Goal: Obtain resource: Download file/media

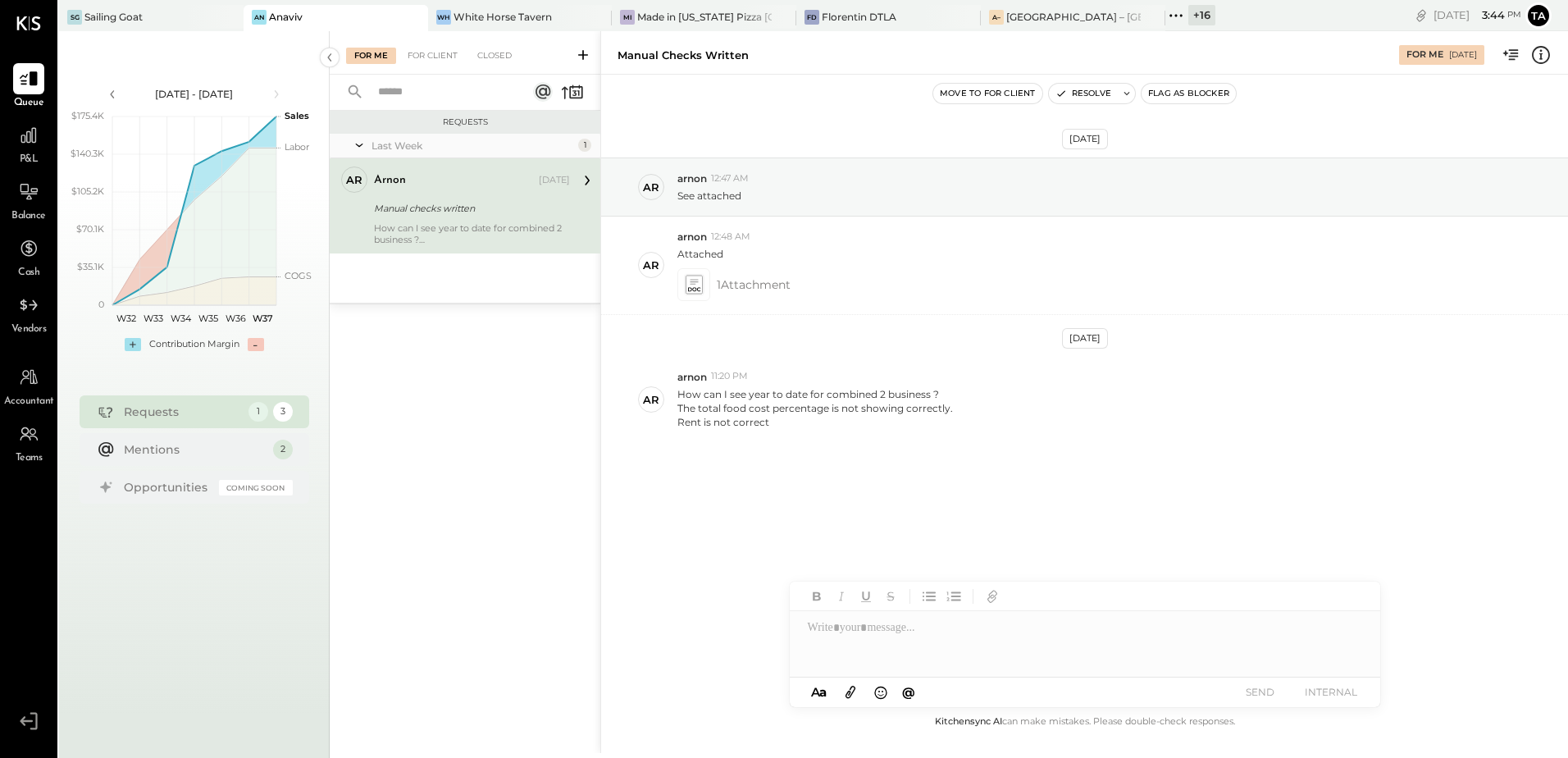
click at [450, 216] on div "Manual checks written" at bounding box center [470, 208] width 191 height 16
click at [814, 474] on div "[DATE] ar arnon 12:47 AM See attached ar arnon 12:48 AM Attached 1 Attachment […" at bounding box center [1084, 340] width 967 height 449
click at [826, 427] on div "Rent is not correct" at bounding box center [815, 422] width 276 height 14
click at [802, 413] on div "The total food cost percentage is not showing correctly." at bounding box center [815, 408] width 276 height 14
drag, startPoint x: 802, startPoint y: 413, endPoint x: 883, endPoint y: 423, distance: 81.6
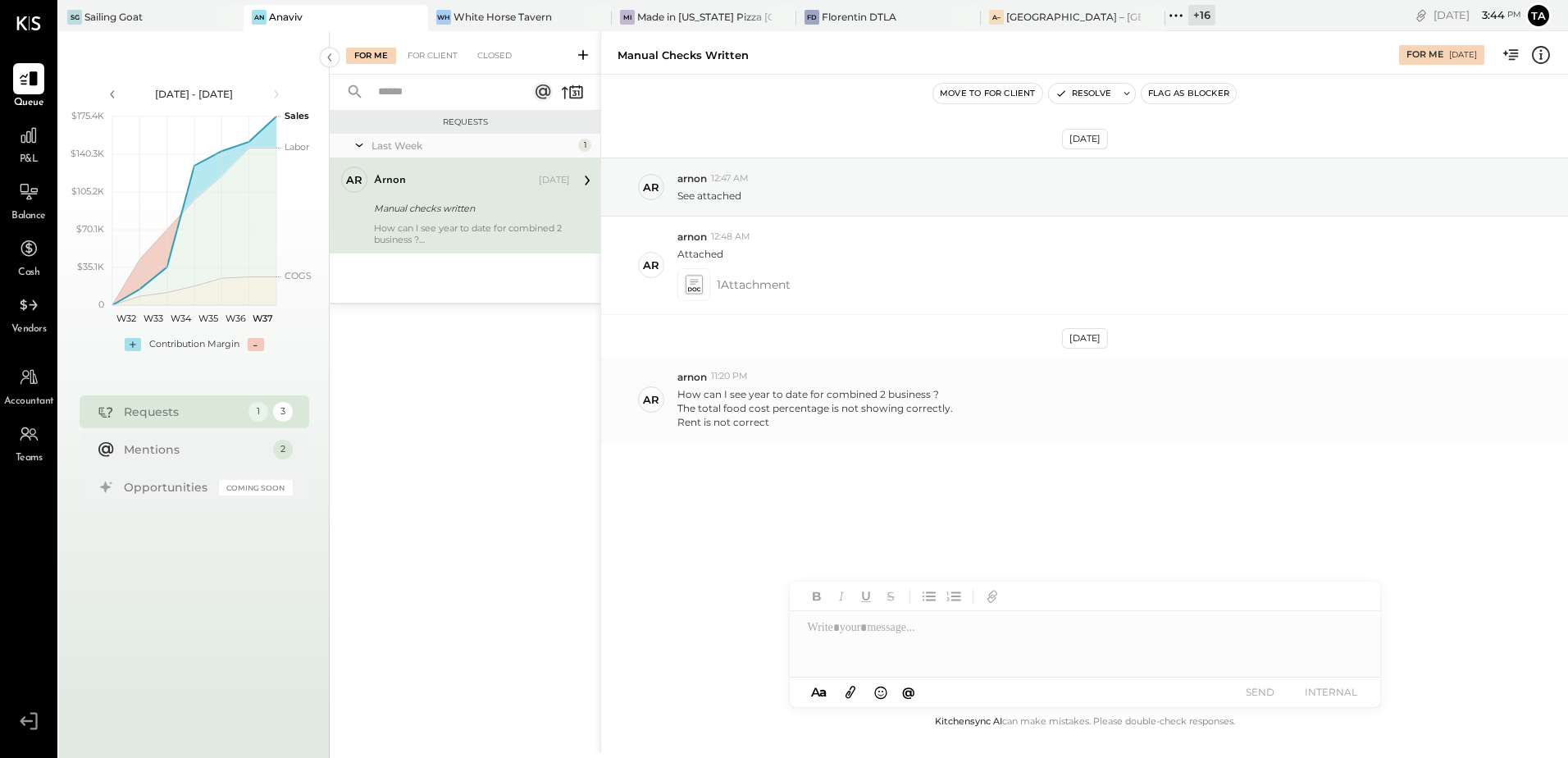
click at [870, 418] on div "Rent is not correct" at bounding box center [815, 422] width 276 height 14
click at [908, 440] on div "ar arnon 11:20 PM How can I see year to date for combined 2 business ? The tota…" at bounding box center [1084, 399] width 967 height 87
click at [748, 429] on div "Rent is not correct" at bounding box center [815, 422] width 276 height 14
click at [794, 436] on div "ar arnon 11:20 PM How can I see year to date for combined 2 business ? The tota…" at bounding box center [1084, 399] width 967 height 87
drag, startPoint x: 836, startPoint y: 443, endPoint x: 846, endPoint y: 444, distance: 10.0
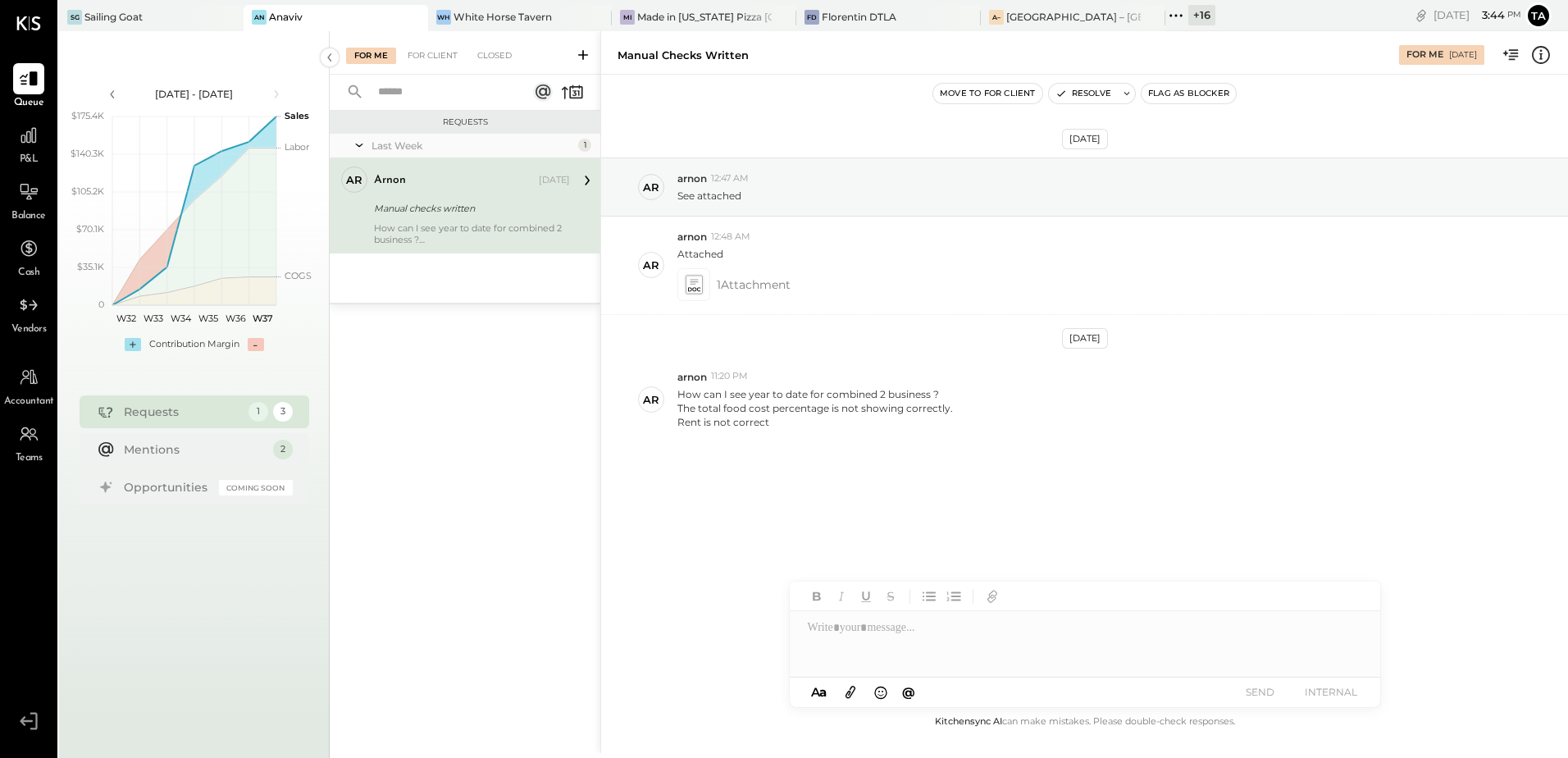
click at [838, 444] on div "[DATE] ar arnon 12:47 AM See attached ar arnon 12:48 AM Attached 1 Attachment […" at bounding box center [1084, 340] width 967 height 449
click at [113, 21] on div "Sailing Goat" at bounding box center [113, 17] width 58 height 14
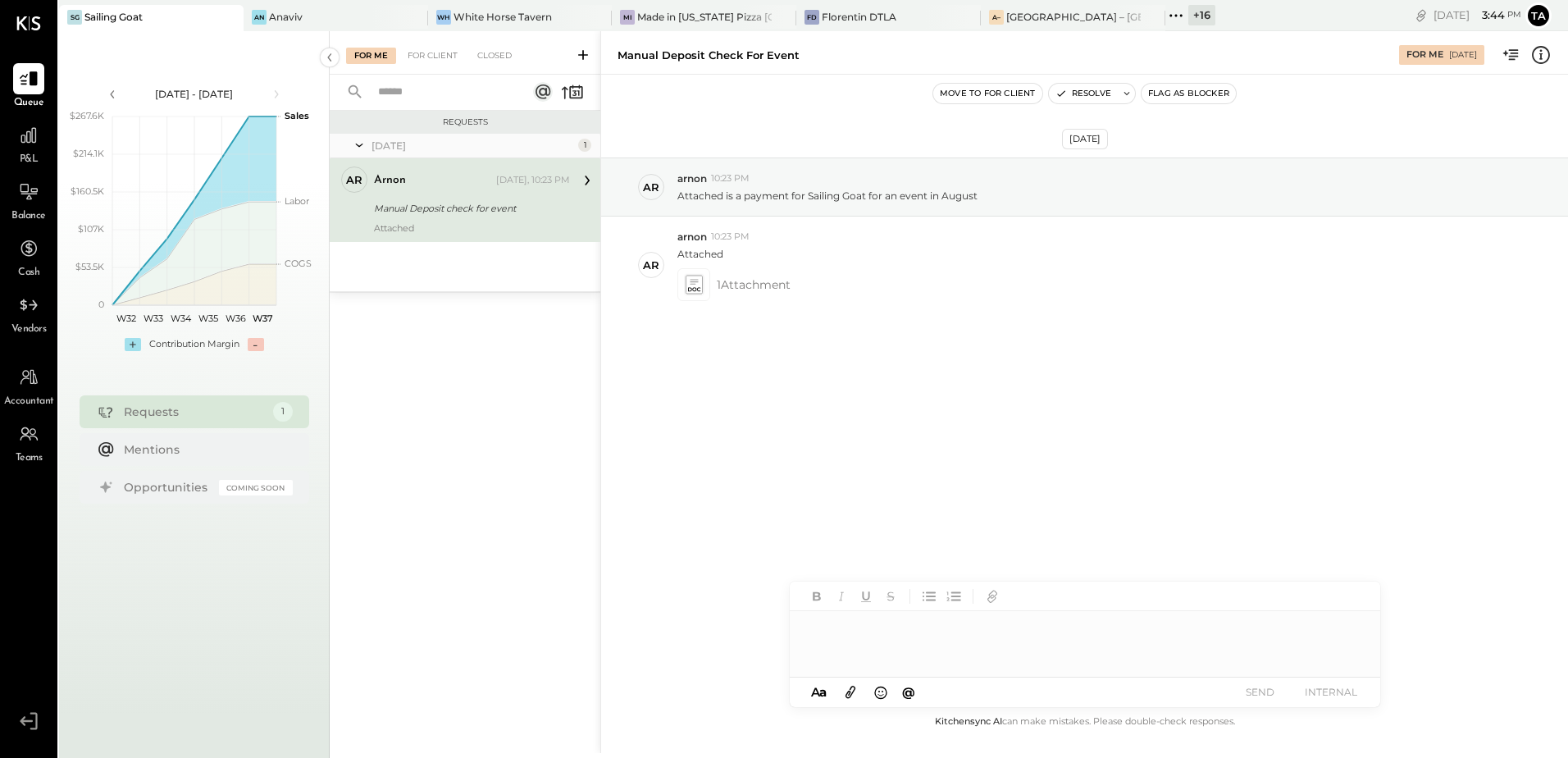
click at [453, 205] on div "Manual Deposit check for event" at bounding box center [470, 208] width 191 height 16
click at [1102, 390] on div "[DATE] ar arnon 10:23 PM Attached is a payment for Sailing Goat for an event in…" at bounding box center [1084, 276] width 967 height 322
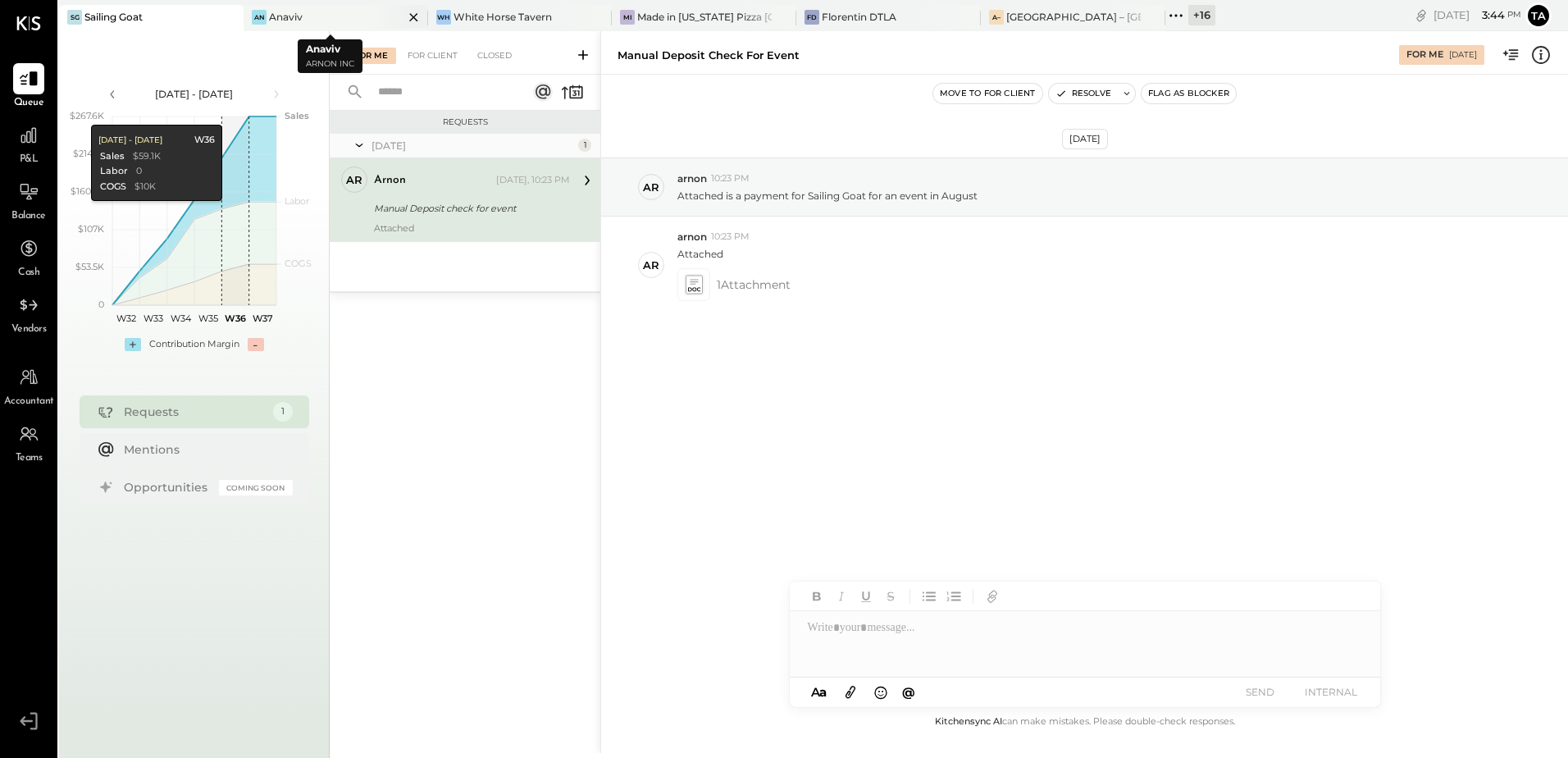
click at [288, 19] on div "Anaviv" at bounding box center [286, 17] width 34 height 14
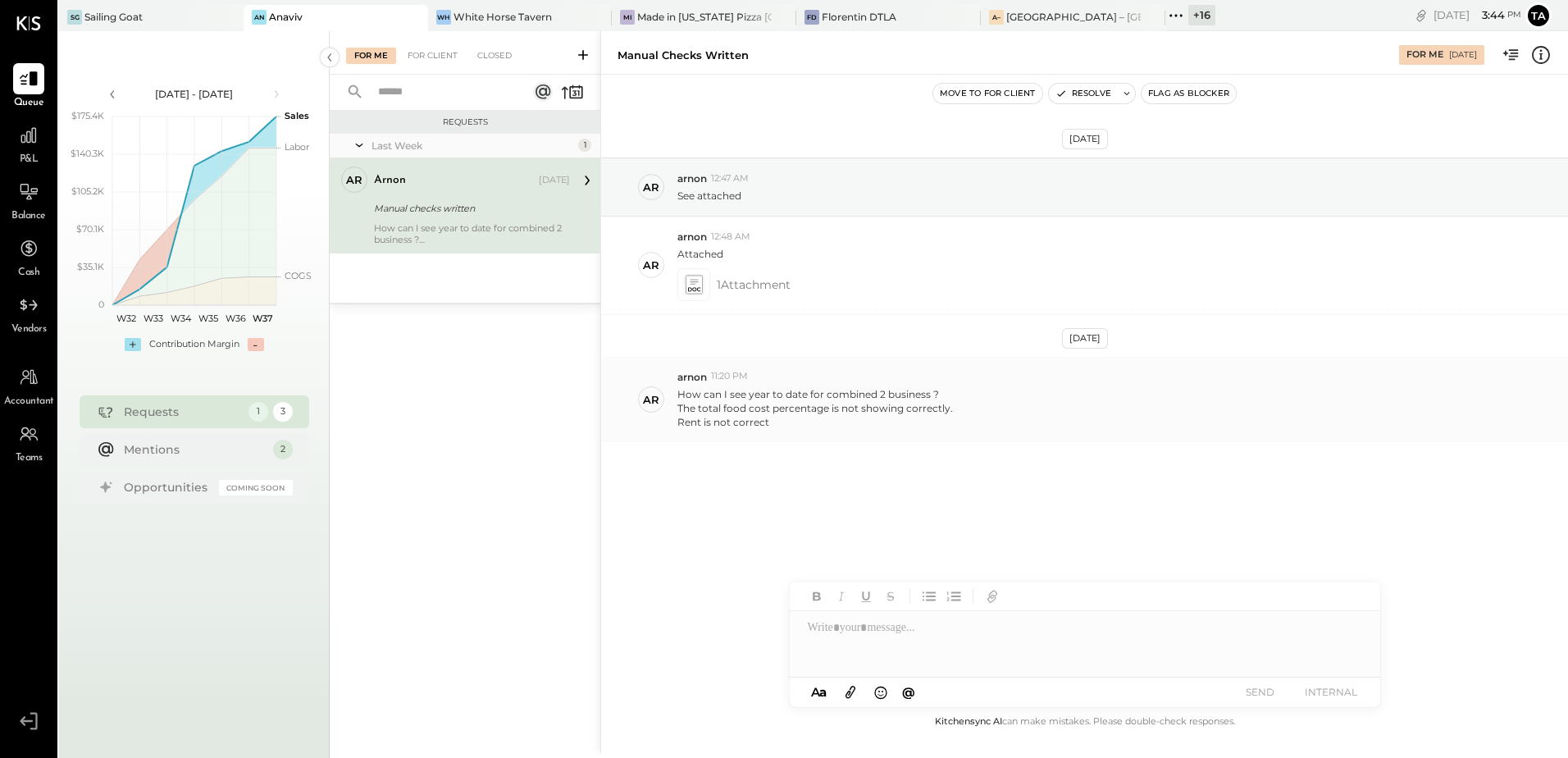
click at [1050, 433] on div "ar arnon 11:20 PM How can I see year to date for combined 2 business ? The tota…" at bounding box center [1084, 399] width 967 height 87
click at [169, 8] on div "SG Sailing Goat" at bounding box center [150, 18] width 184 height 26
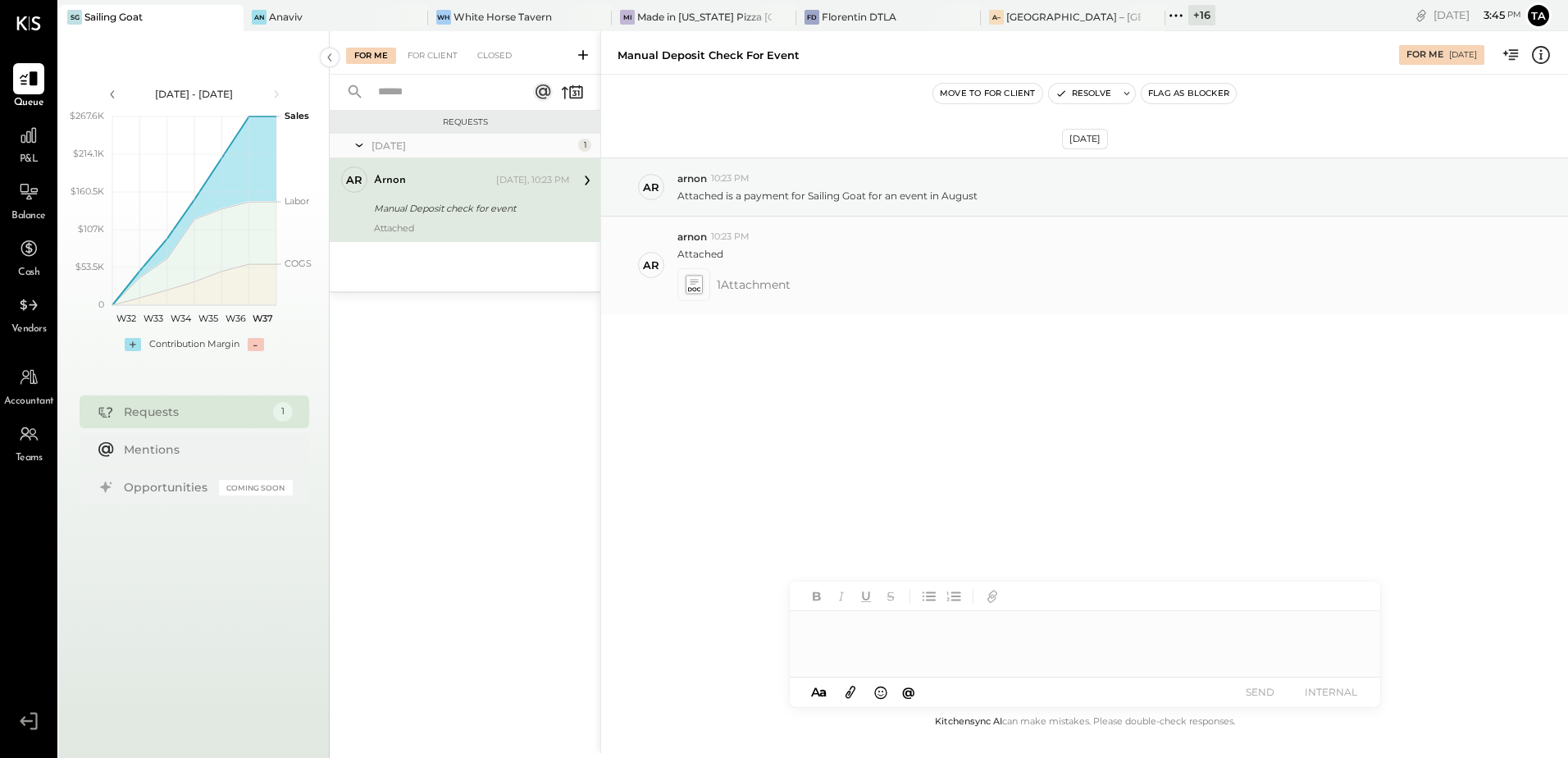
click at [697, 291] on icon at bounding box center [693, 284] width 17 height 19
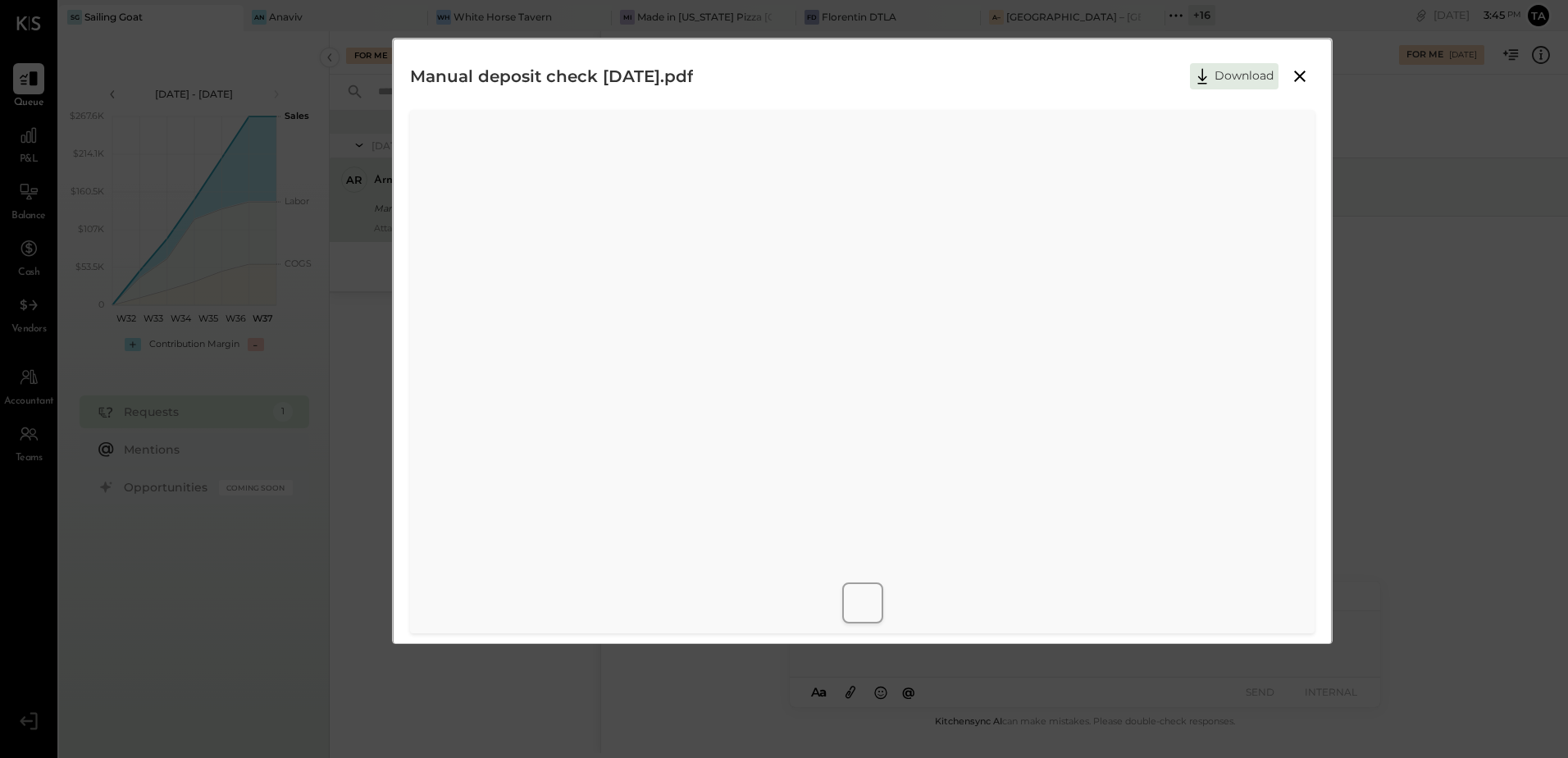
scroll to position [7, 0]
click at [1304, 68] on icon at bounding box center [1300, 69] width 20 height 20
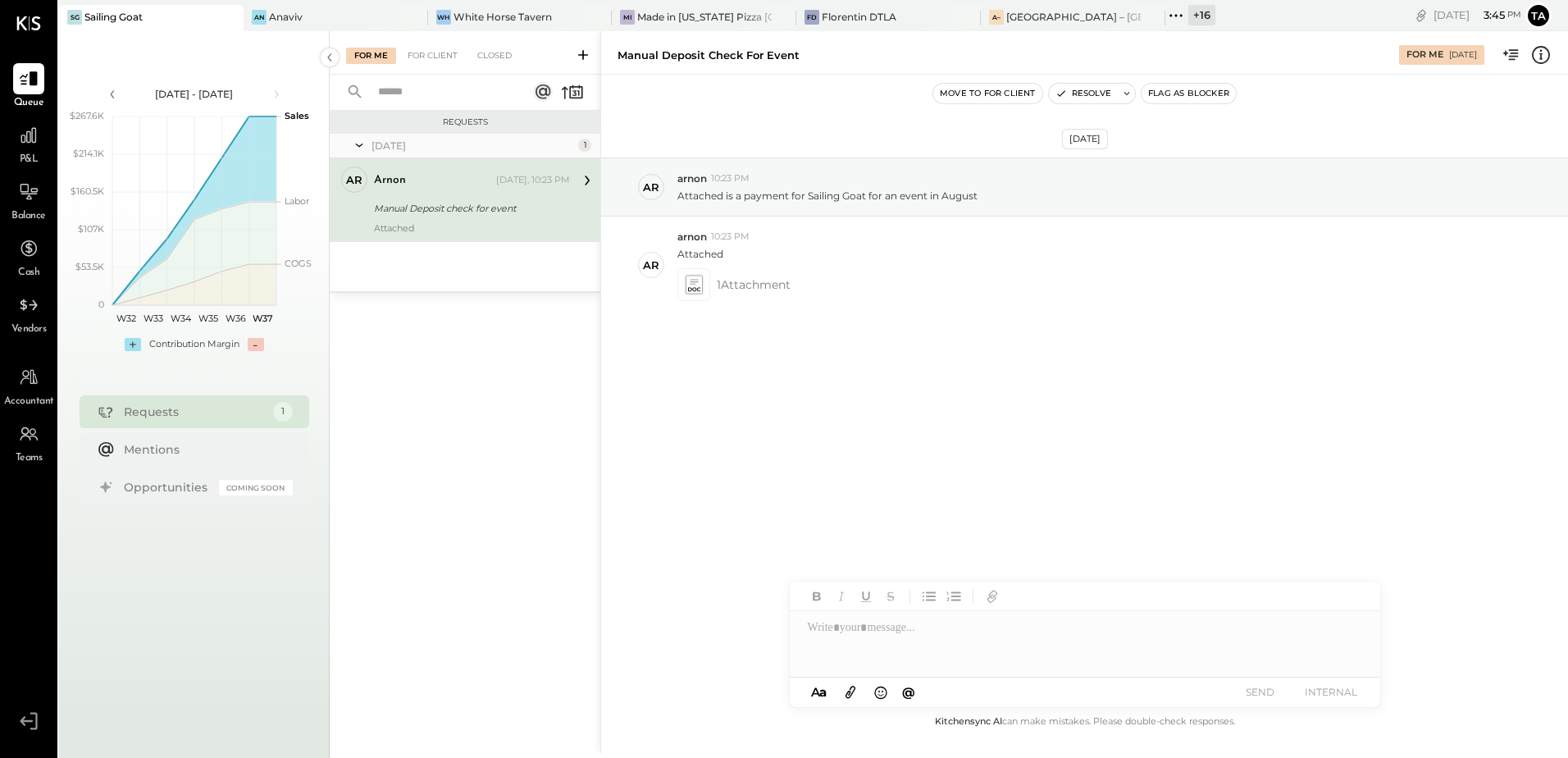
click at [709, 503] on div "[DATE] ar arnon 10:23 PM Attached is a payment for Sailing Goat for an event in…" at bounding box center [1084, 393] width 967 height 637
click at [301, 21] on div "An Anaviv" at bounding box center [324, 17] width 160 height 15
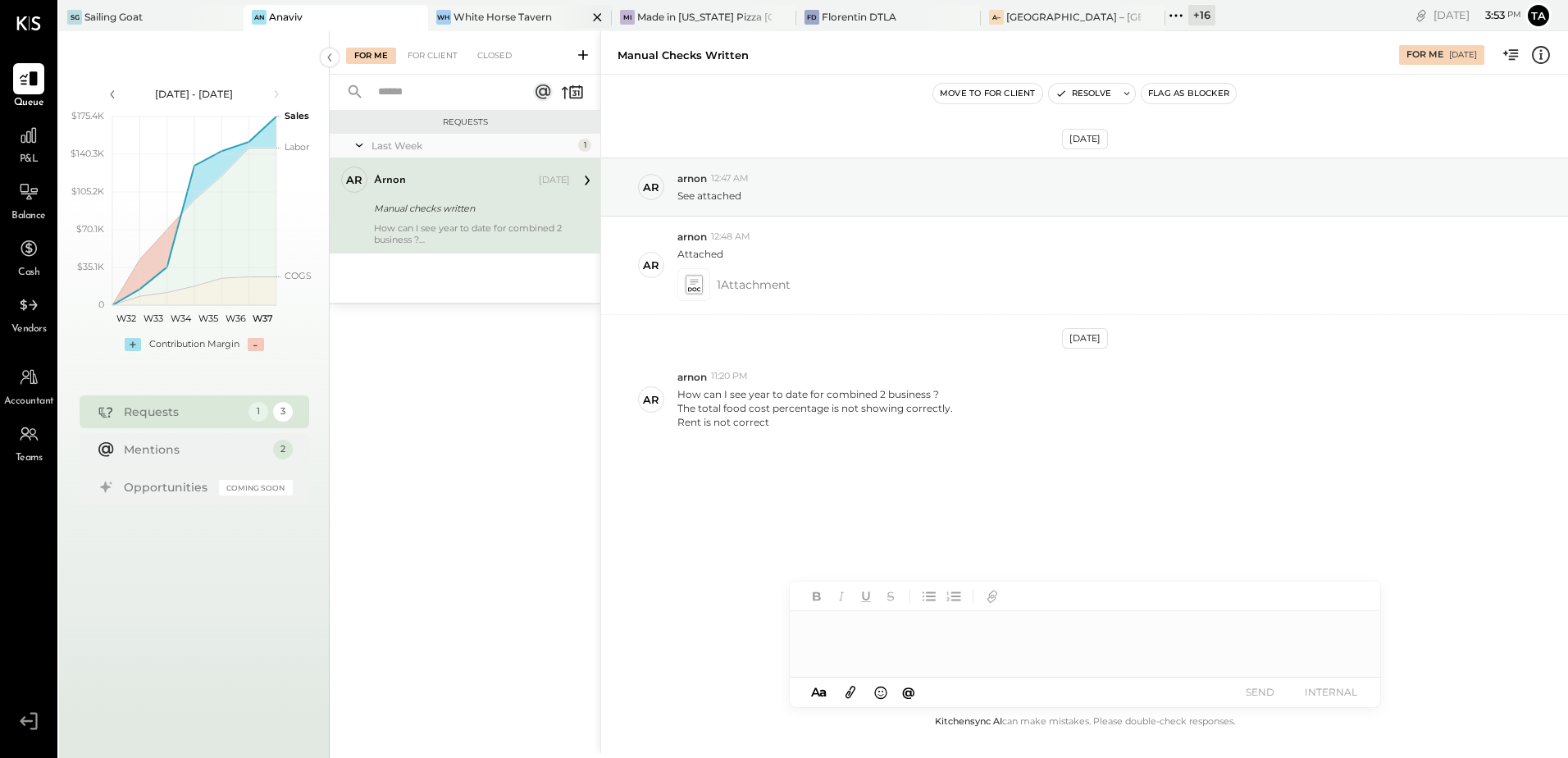
click at [543, 23] on div "White Horse Tavern" at bounding box center [503, 17] width 99 height 14
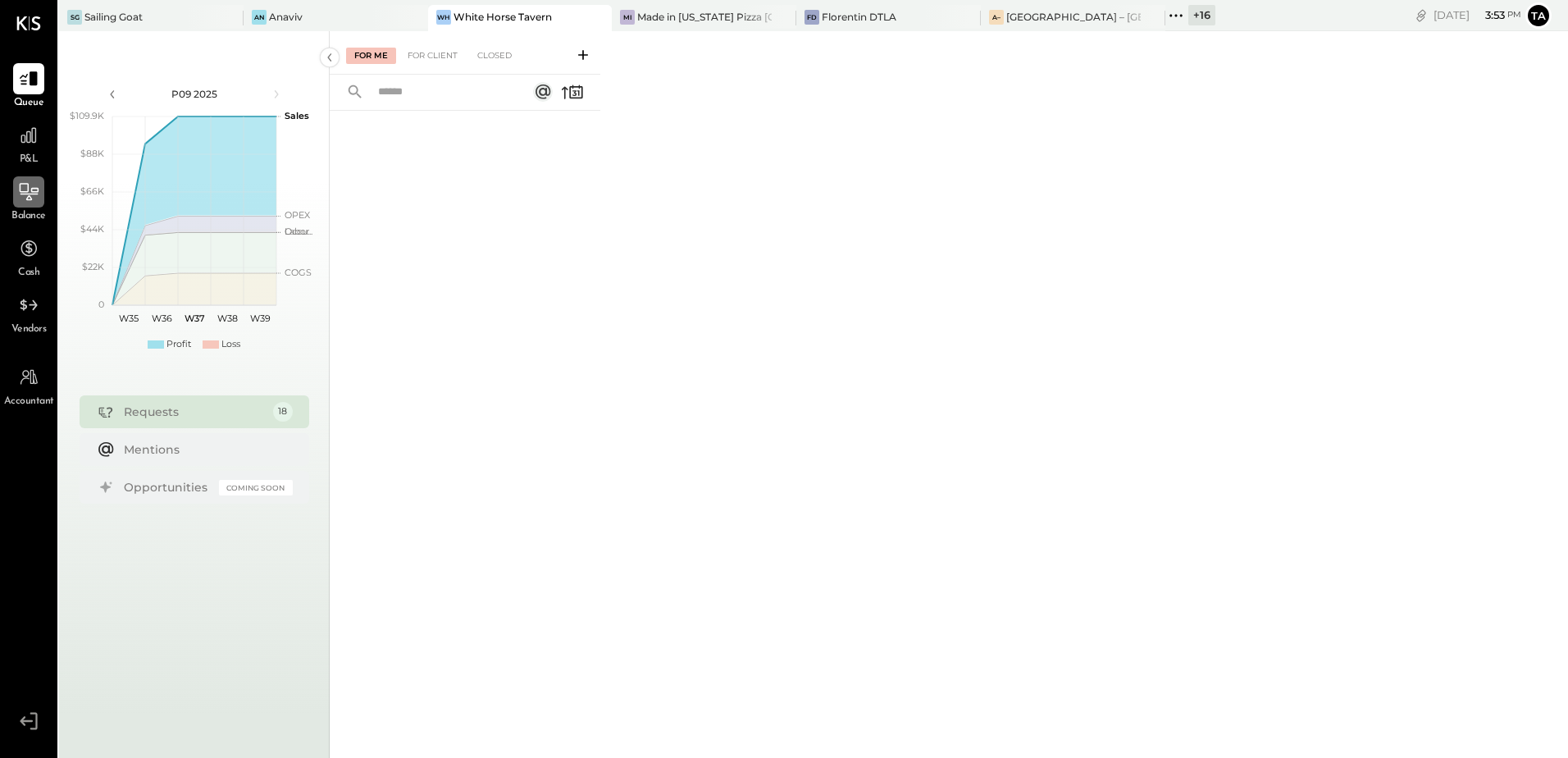
click at [27, 205] on div at bounding box center [28, 191] width 31 height 31
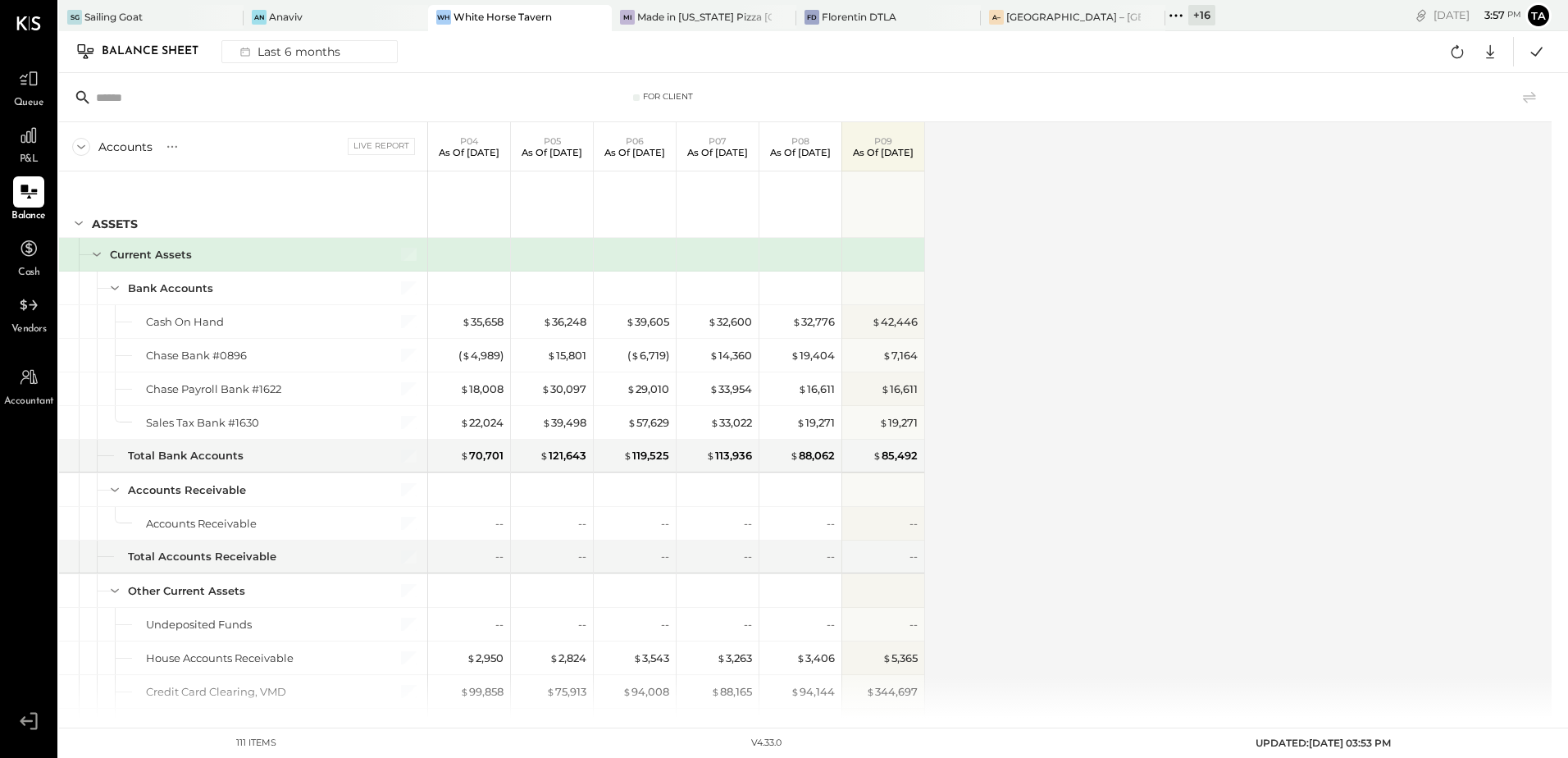
drag, startPoint x: 28, startPoint y: 199, endPoint x: 813, endPoint y: 259, distance: 787.3
click at [28, 199] on icon at bounding box center [29, 192] width 20 height 20
click at [1021, 29] on div "A– [GEOGRAPHIC_DATA] – [GEOGRAPHIC_DATA]" at bounding box center [1072, 18] width 184 height 26
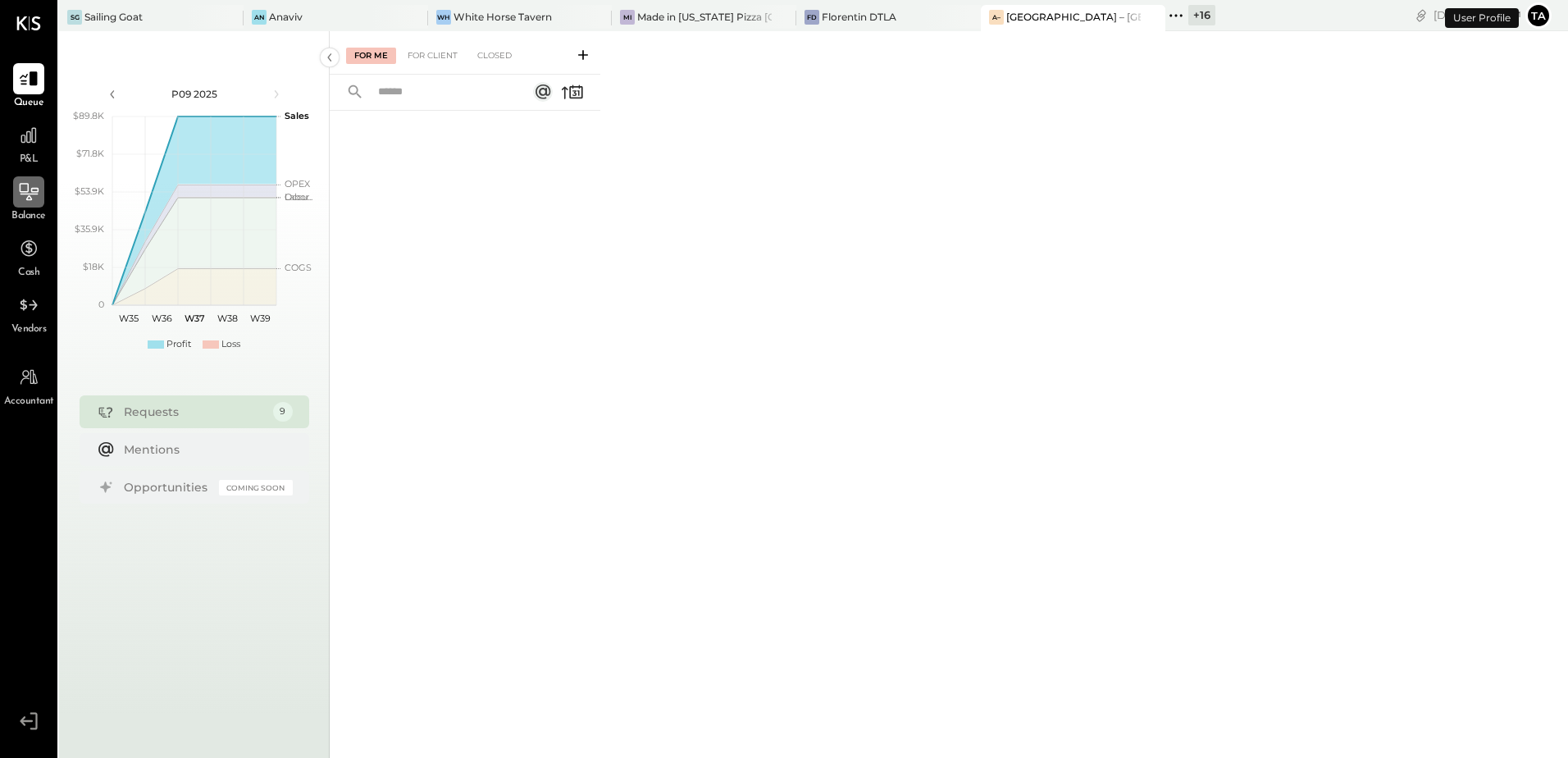
click at [29, 201] on icon at bounding box center [28, 191] width 21 height 21
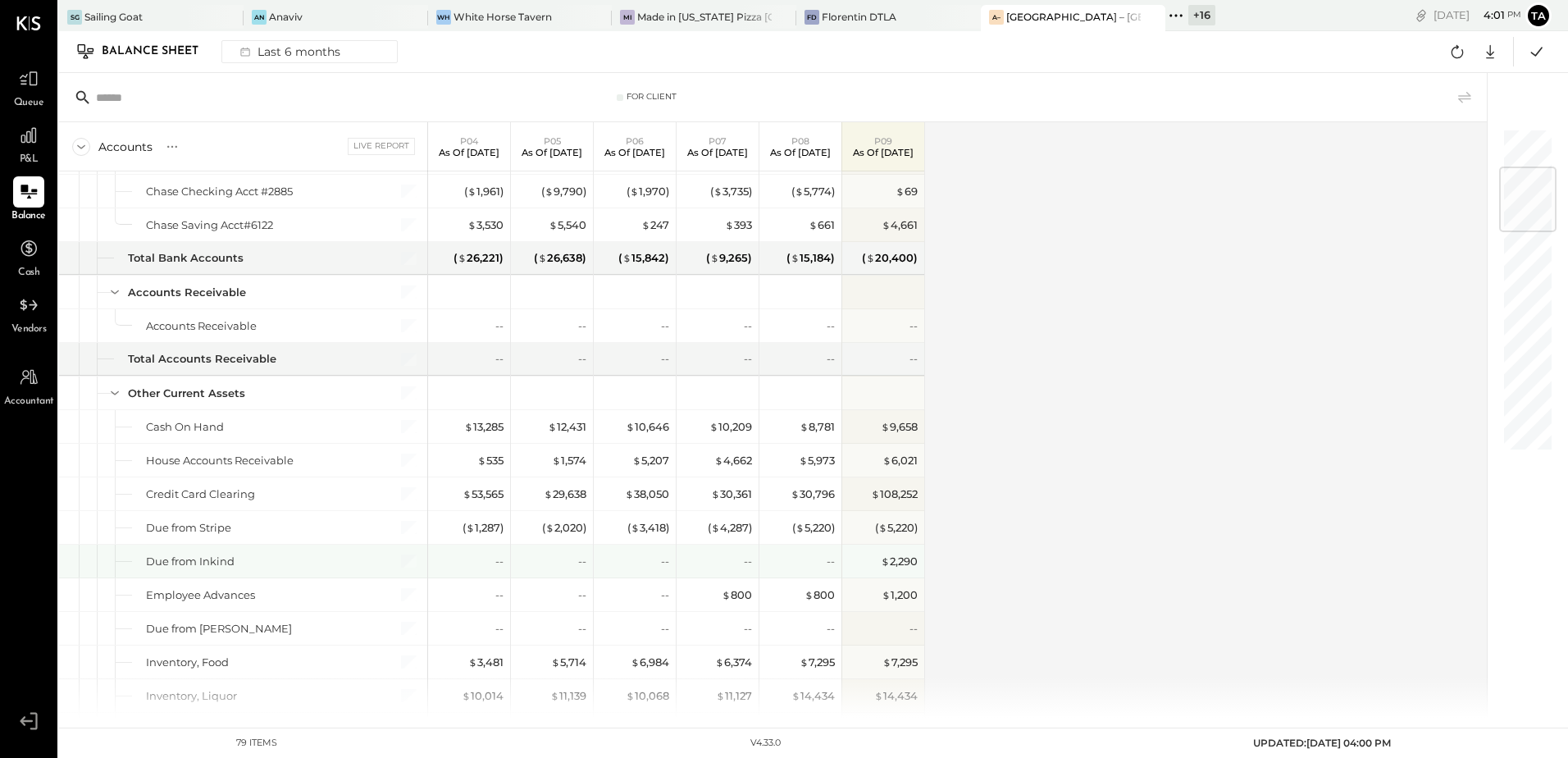
scroll to position [329, 0]
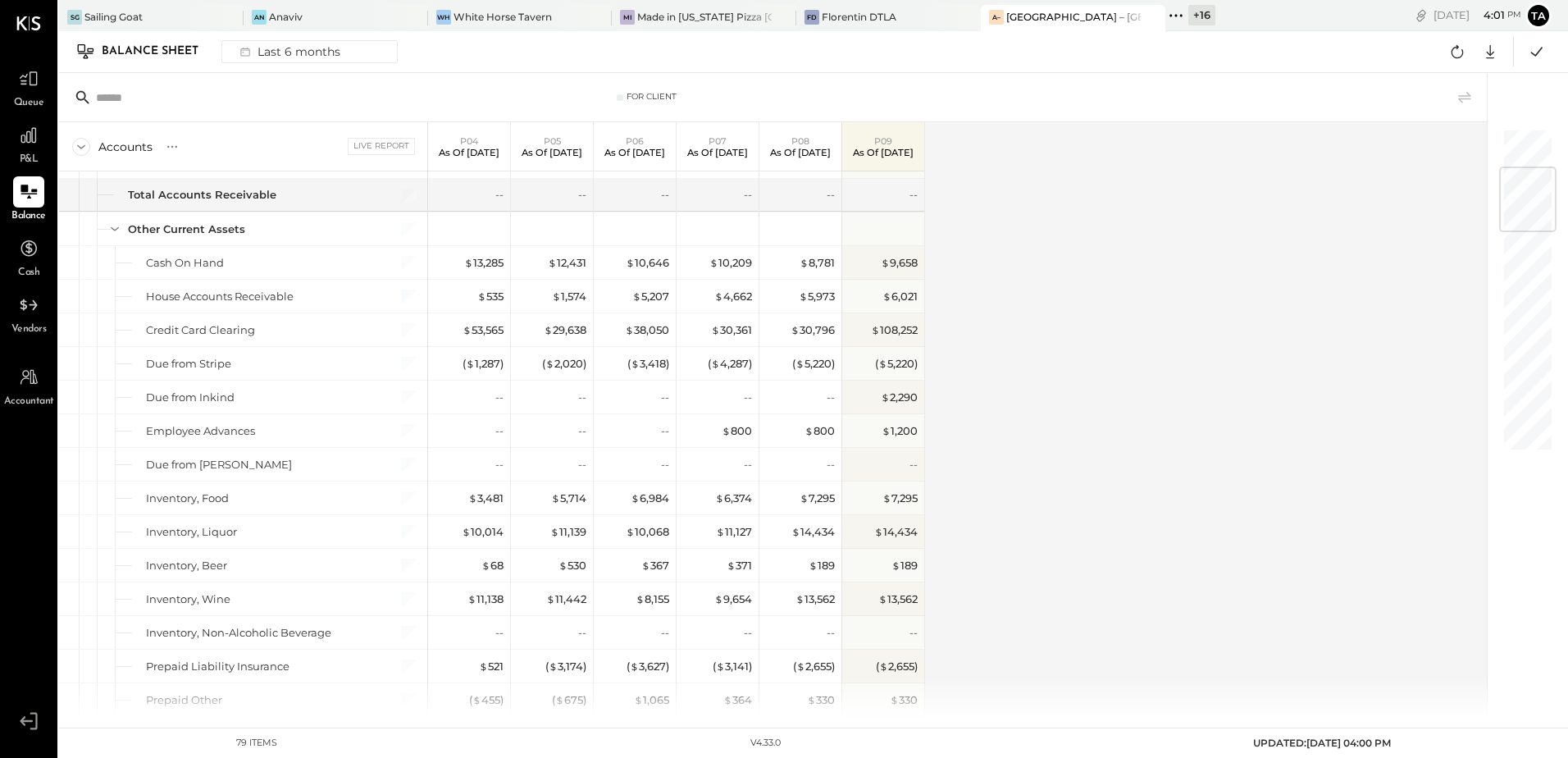
click at [1052, 506] on div "Accounts S GL Live Report P04 As of [DATE] P05 As of [DATE] P06 As of [DATE] P0…" at bounding box center [774, 420] width 1431 height 596
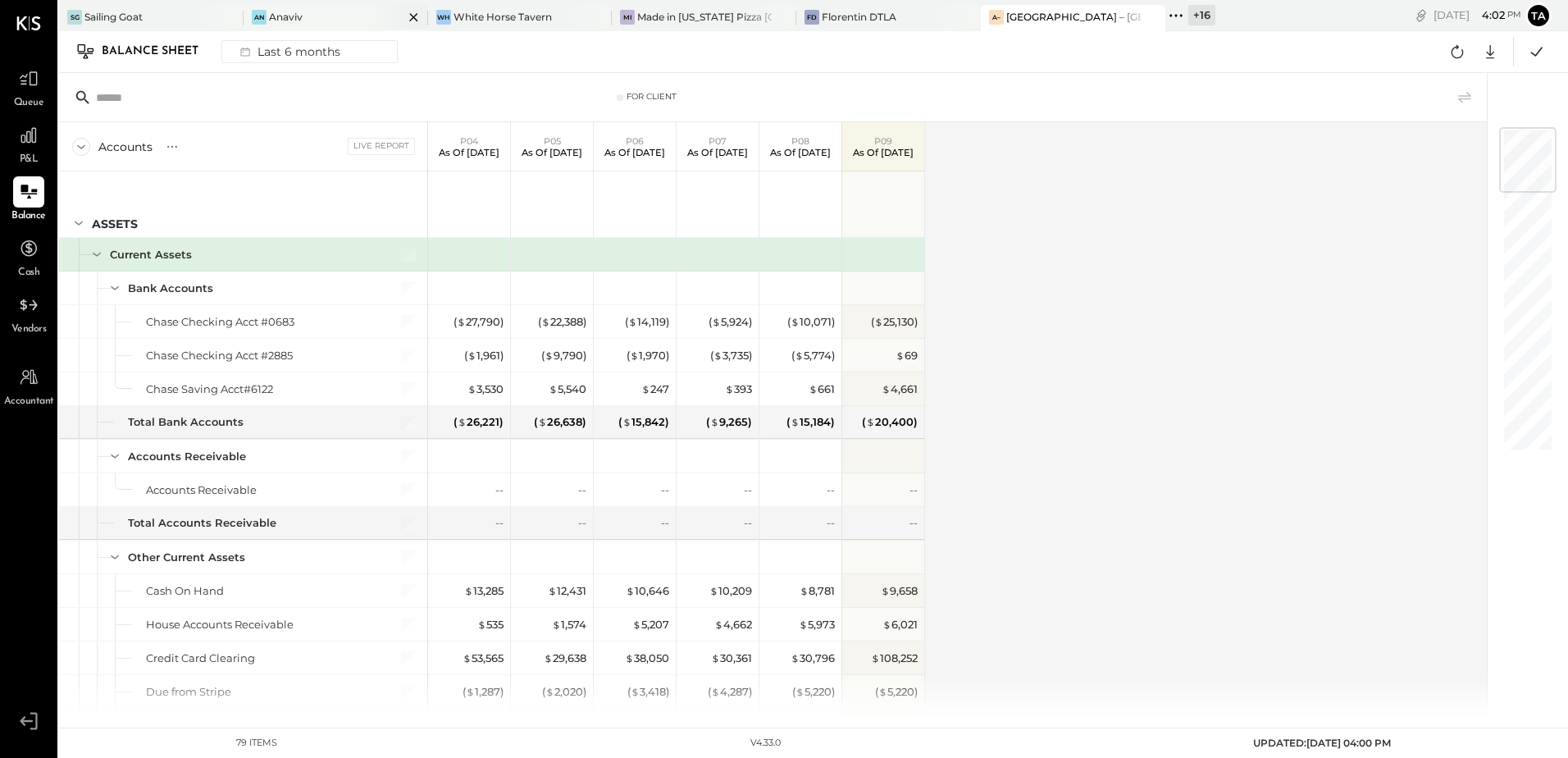
click at [316, 10] on div "An Anaviv" at bounding box center [324, 17] width 160 height 15
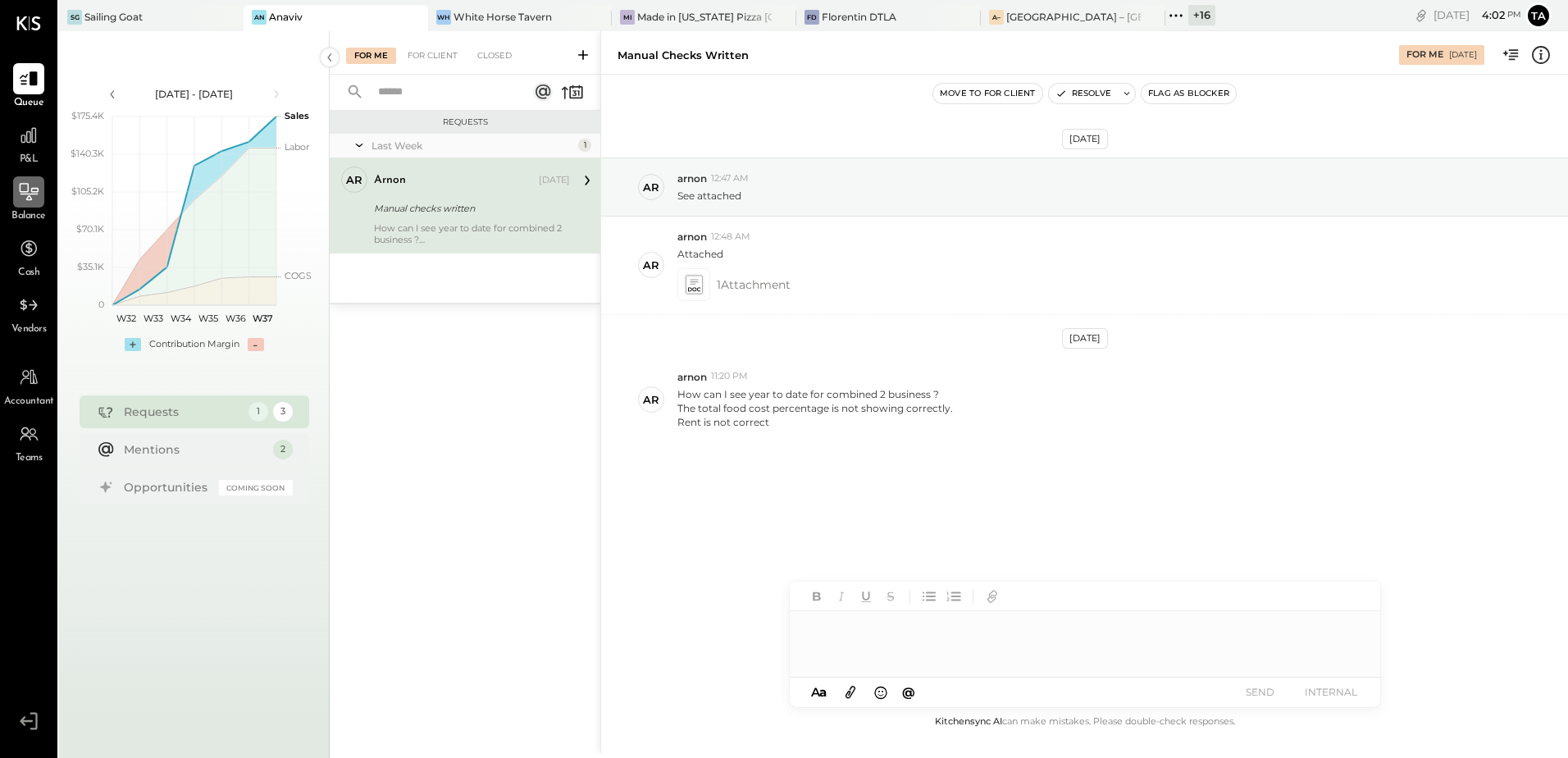
click at [31, 199] on icon at bounding box center [29, 191] width 19 height 17
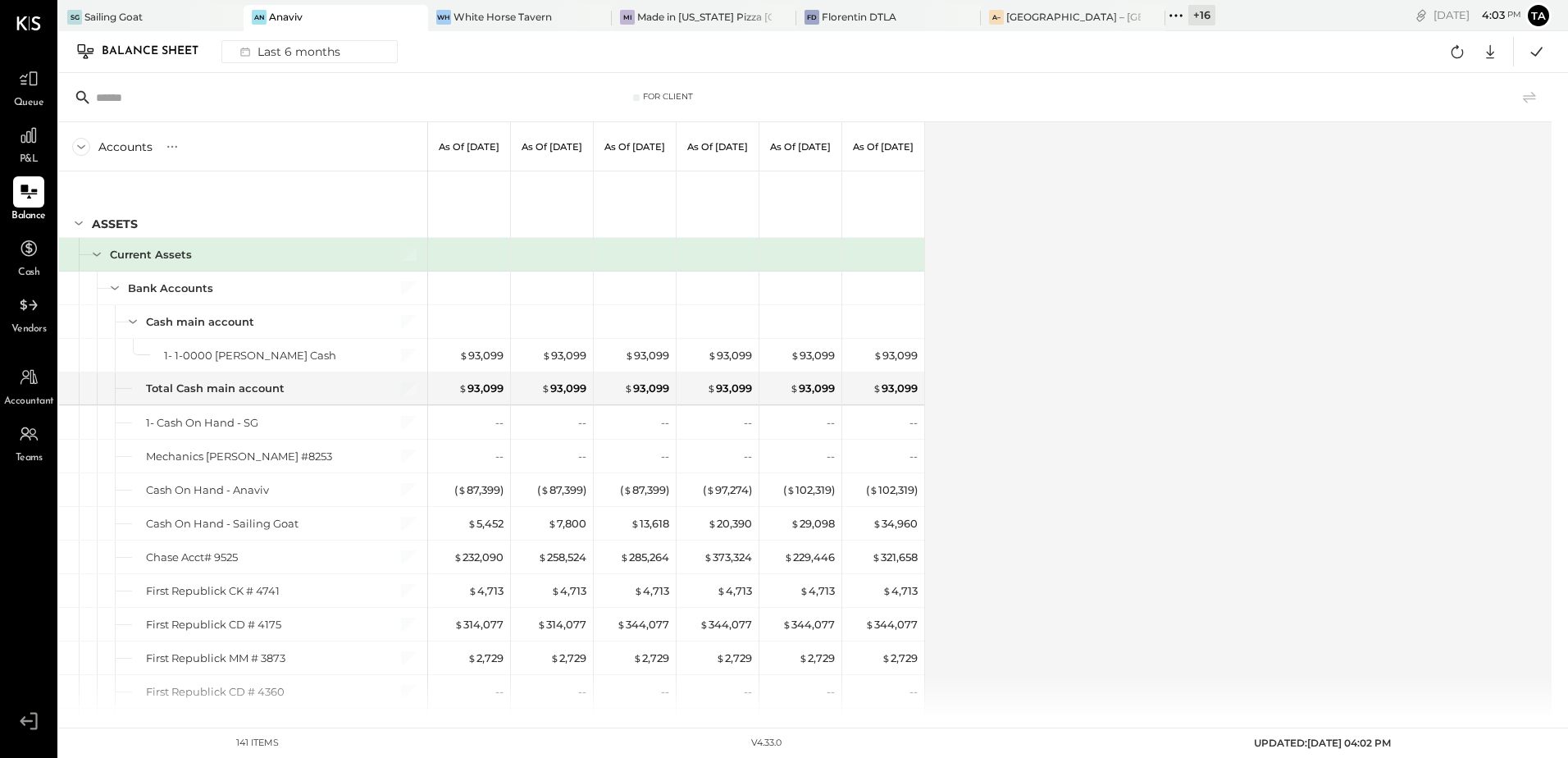
click at [1115, 383] on div "Accounts S GL As of [DATE] As of [DATE] As of [DATE] As of [DATE] As of [DATE] …" at bounding box center [806, 420] width 1495 height 596
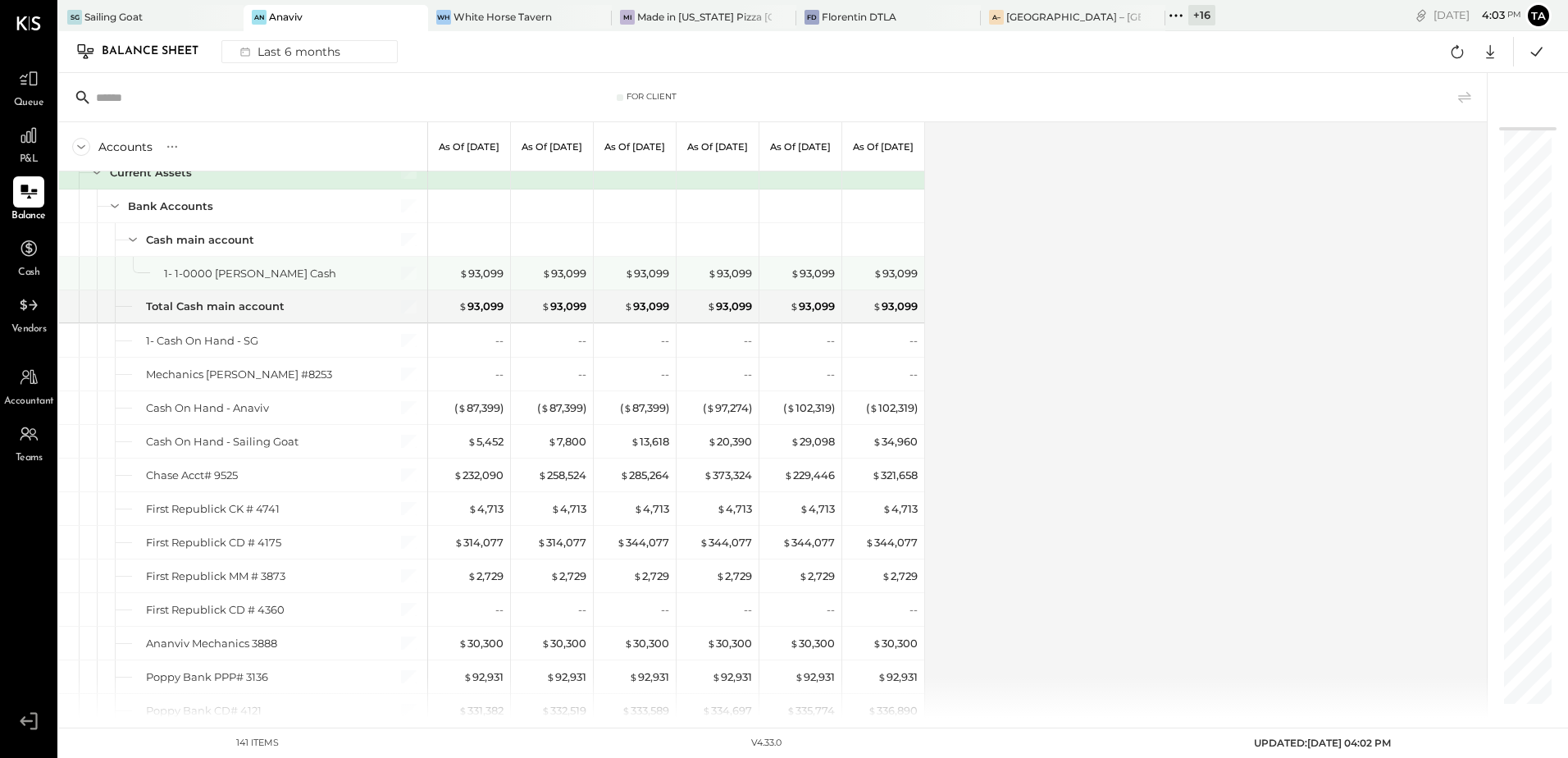
scroll to position [164, 0]
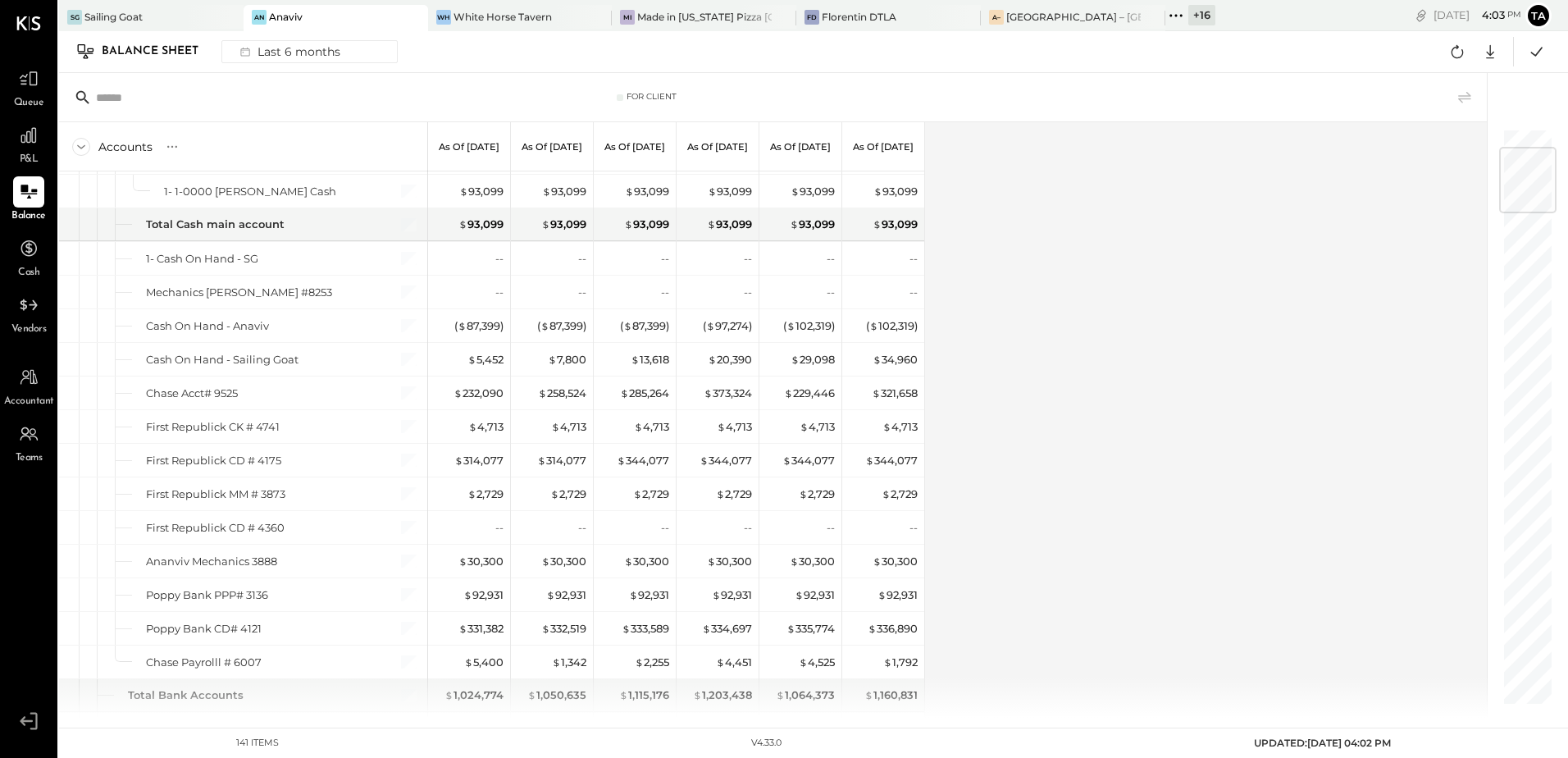
click at [1100, 465] on div "Accounts S GL As of [DATE] As of [DATE] As of [DATE] As of [DATE] As of [DATE] …" at bounding box center [774, 420] width 1431 height 596
click at [1491, 49] on icon at bounding box center [1489, 51] width 21 height 21
drag, startPoint x: 1414, startPoint y: 80, endPoint x: 1392, endPoint y: 134, distance: 58.3
click at [1414, 80] on link "CSV" at bounding box center [1440, 79] width 131 height 35
drag, startPoint x: 1055, startPoint y: 607, endPoint x: 1045, endPoint y: 611, distance: 10.8
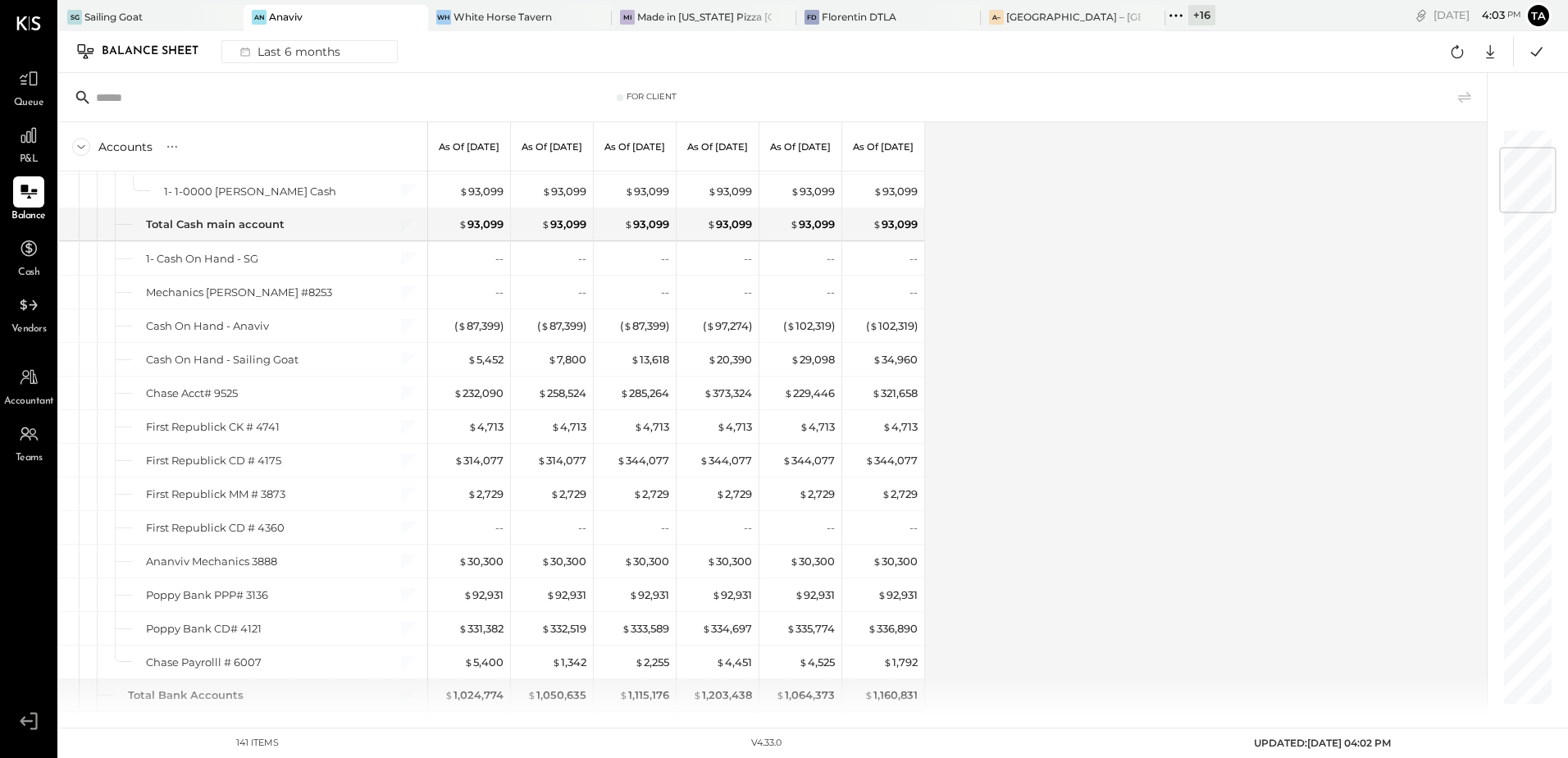
click at [1053, 607] on div "Accounts S GL As of [DATE] As of [DATE] As of [DATE] As of [DATE] As of [DATE] …" at bounding box center [774, 420] width 1431 height 596
click at [136, 22] on div "Sailing Goat" at bounding box center [113, 17] width 58 height 14
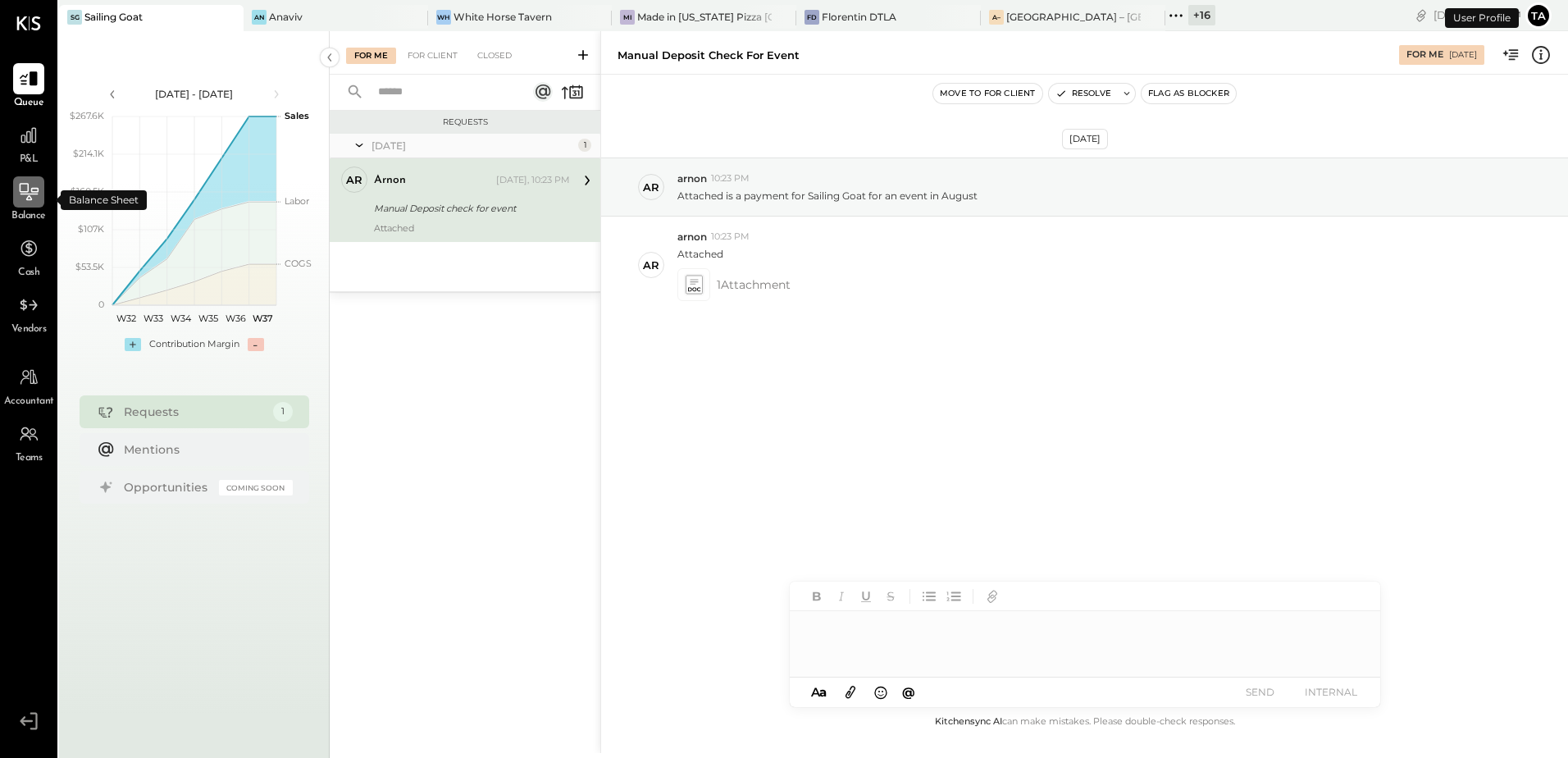
click at [26, 199] on icon at bounding box center [28, 191] width 21 height 21
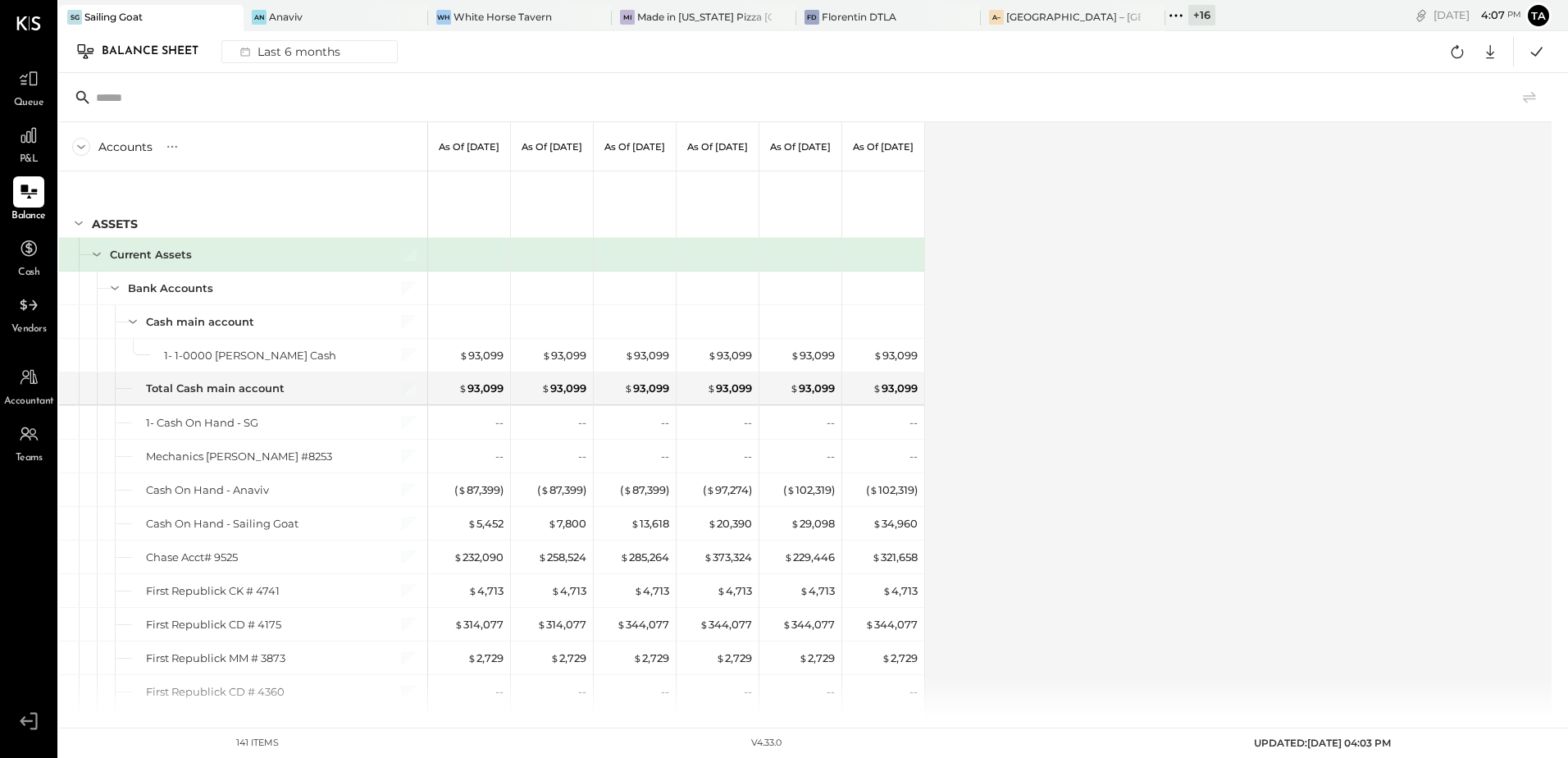
click at [1090, 407] on div "Accounts S GL As of [DATE] As of [DATE] As of [DATE] As of [DATE] As of [DATE] …" at bounding box center [806, 420] width 1495 height 596
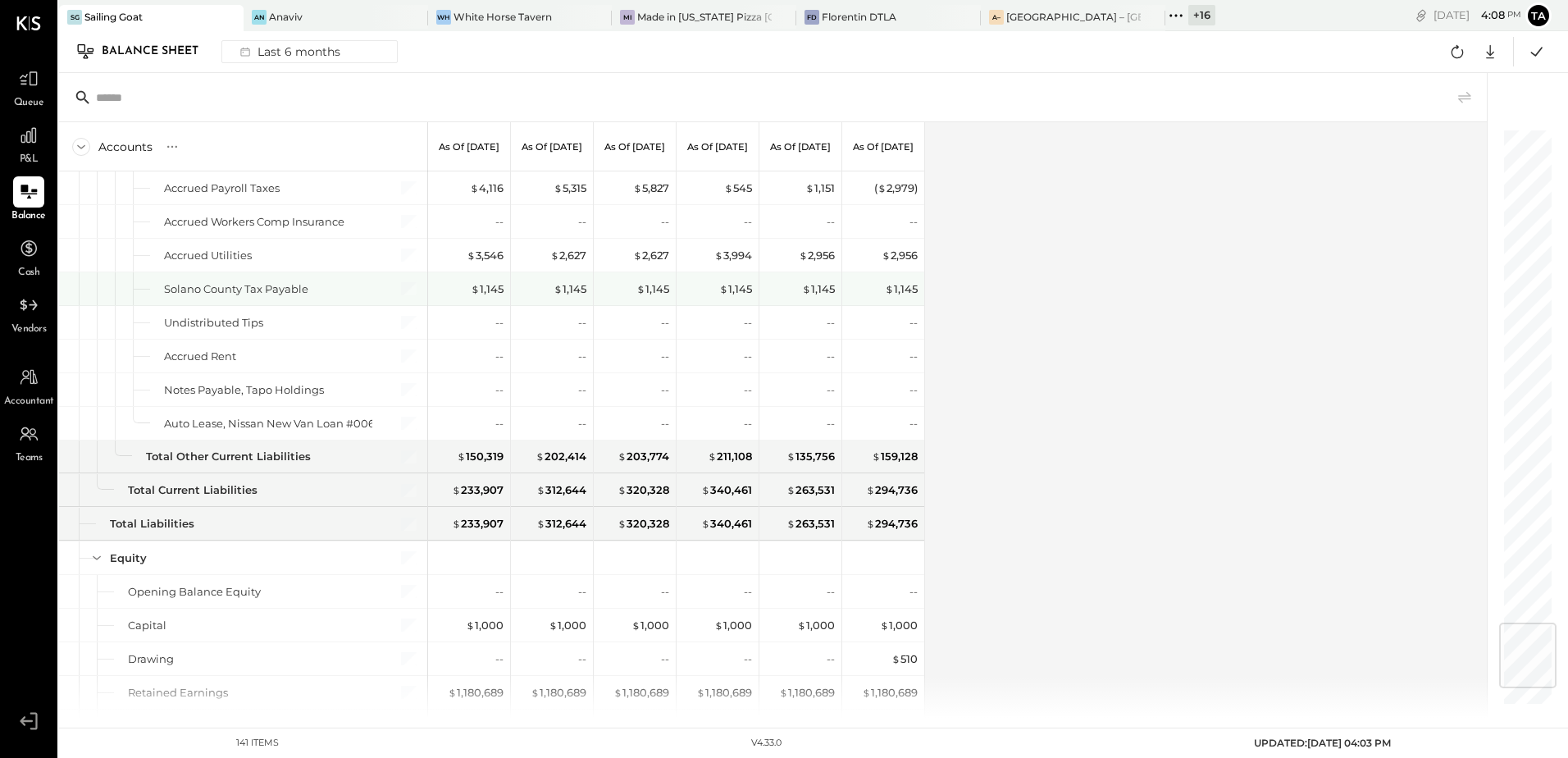
scroll to position [4236, 0]
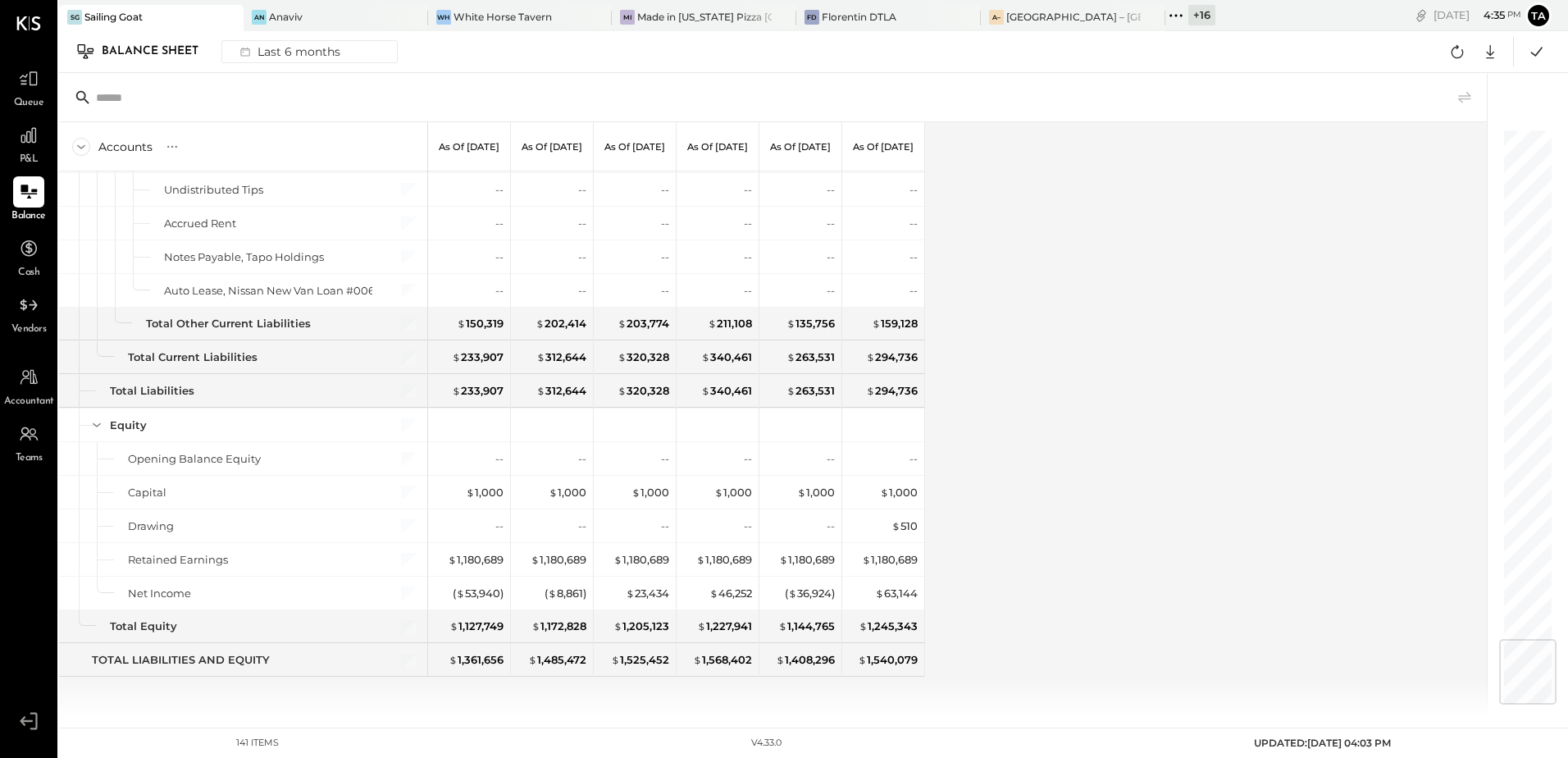
drag, startPoint x: 23, startPoint y: 198, endPoint x: 1308, endPoint y: 641, distance: 1359.2
click at [24, 198] on icon at bounding box center [29, 192] width 20 height 20
